Goal: Information Seeking & Learning: Find specific fact

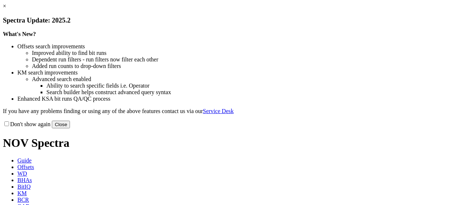
click at [6, 9] on link "×" at bounding box center [4, 6] width 3 height 6
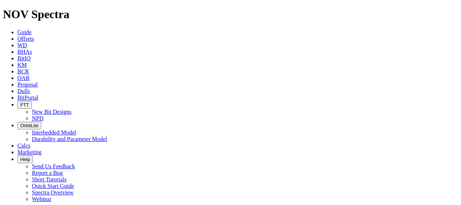
click at [27, 62] on link "KM" at bounding box center [21, 65] width 9 height 6
type input "cutter EBRR"
